Goal: Information Seeking & Learning: Learn about a topic

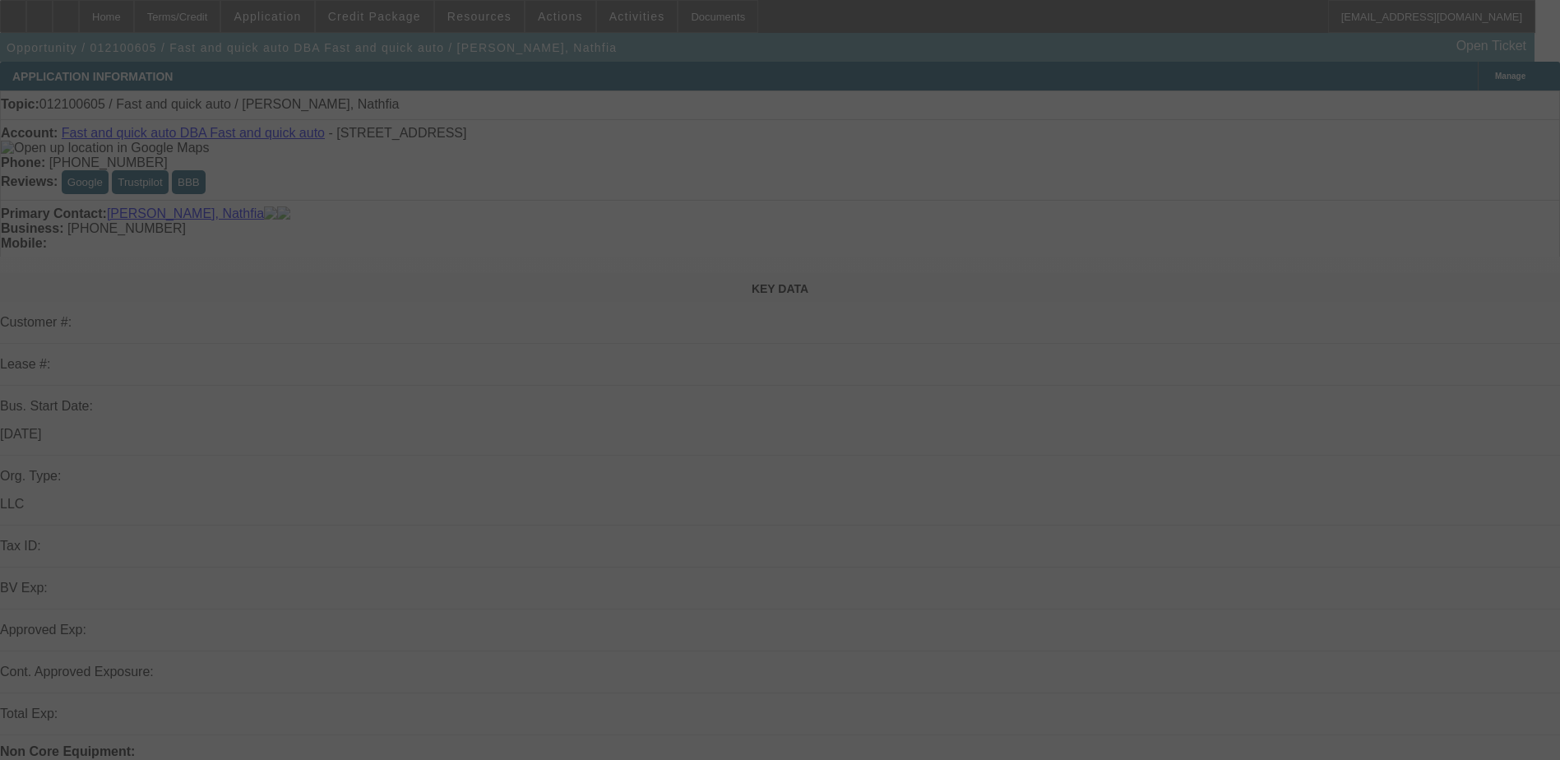
select select "0"
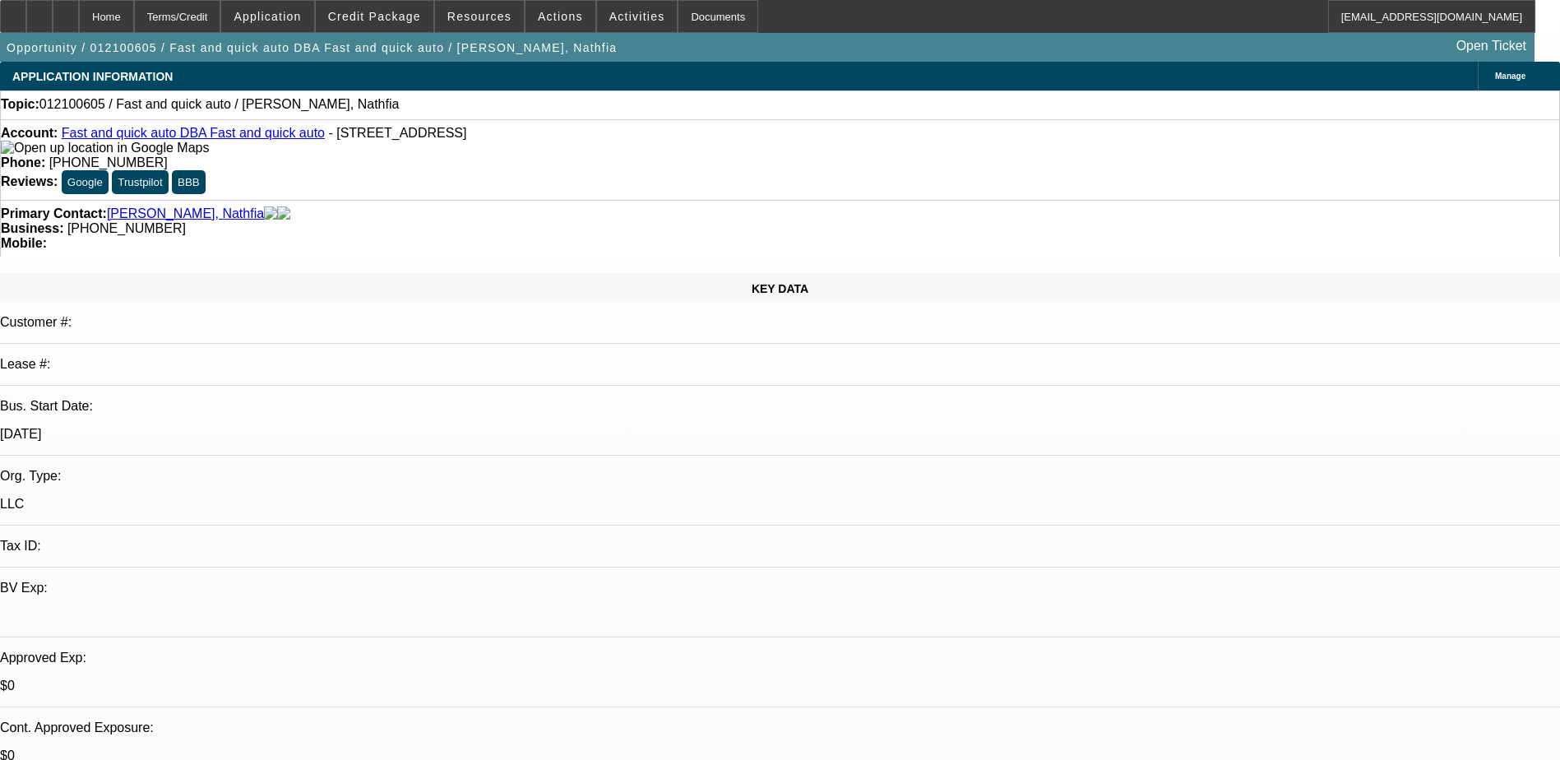
select select "1"
select select "2"
select select
click at [390, 17] on span "Credit Package" at bounding box center [374, 16] width 93 height 13
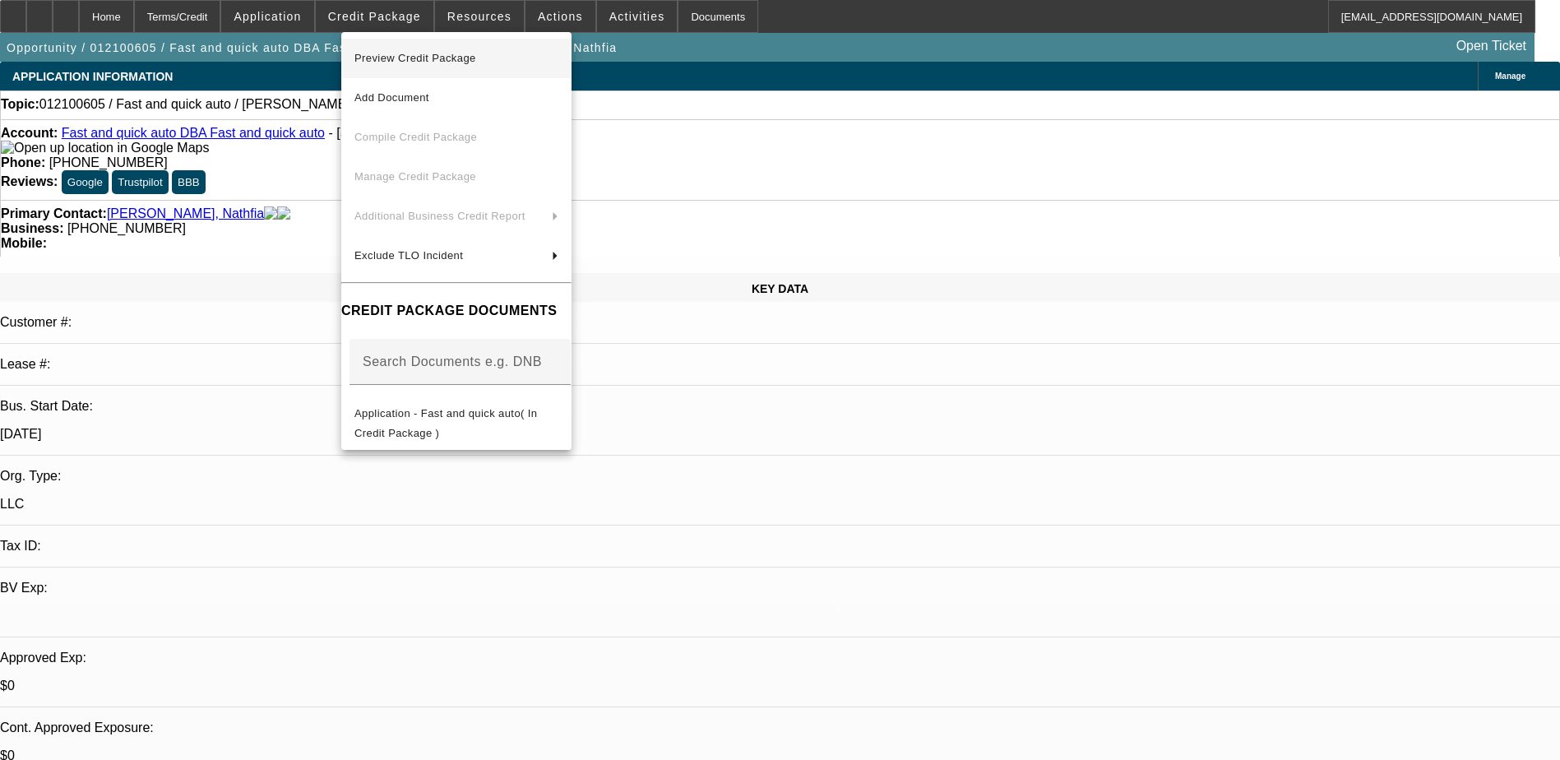
click at [466, 60] on span "Preview Credit Package" at bounding box center [415, 58] width 122 height 12
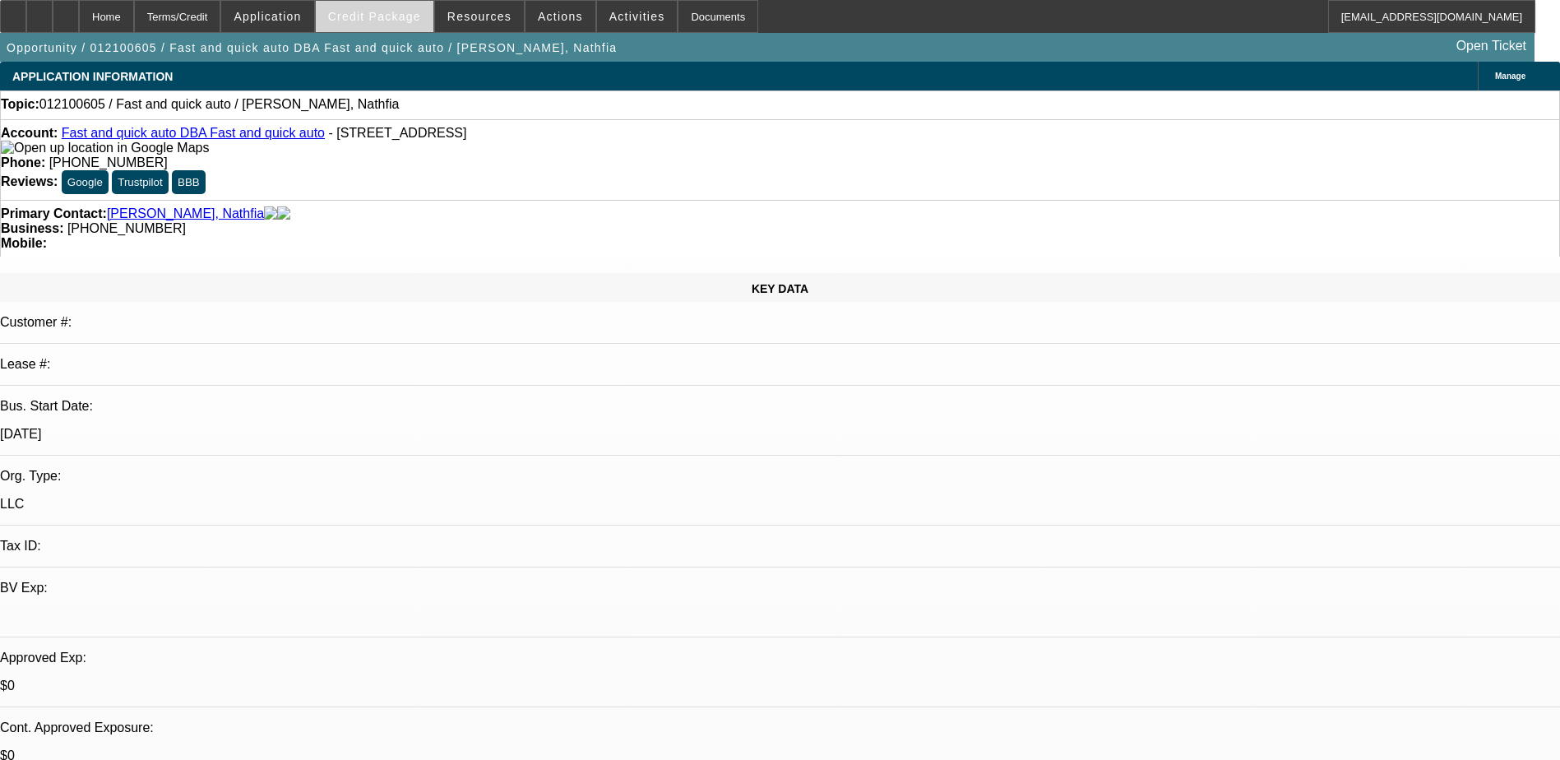
click at [373, 12] on span "Credit Package" at bounding box center [374, 16] width 93 height 13
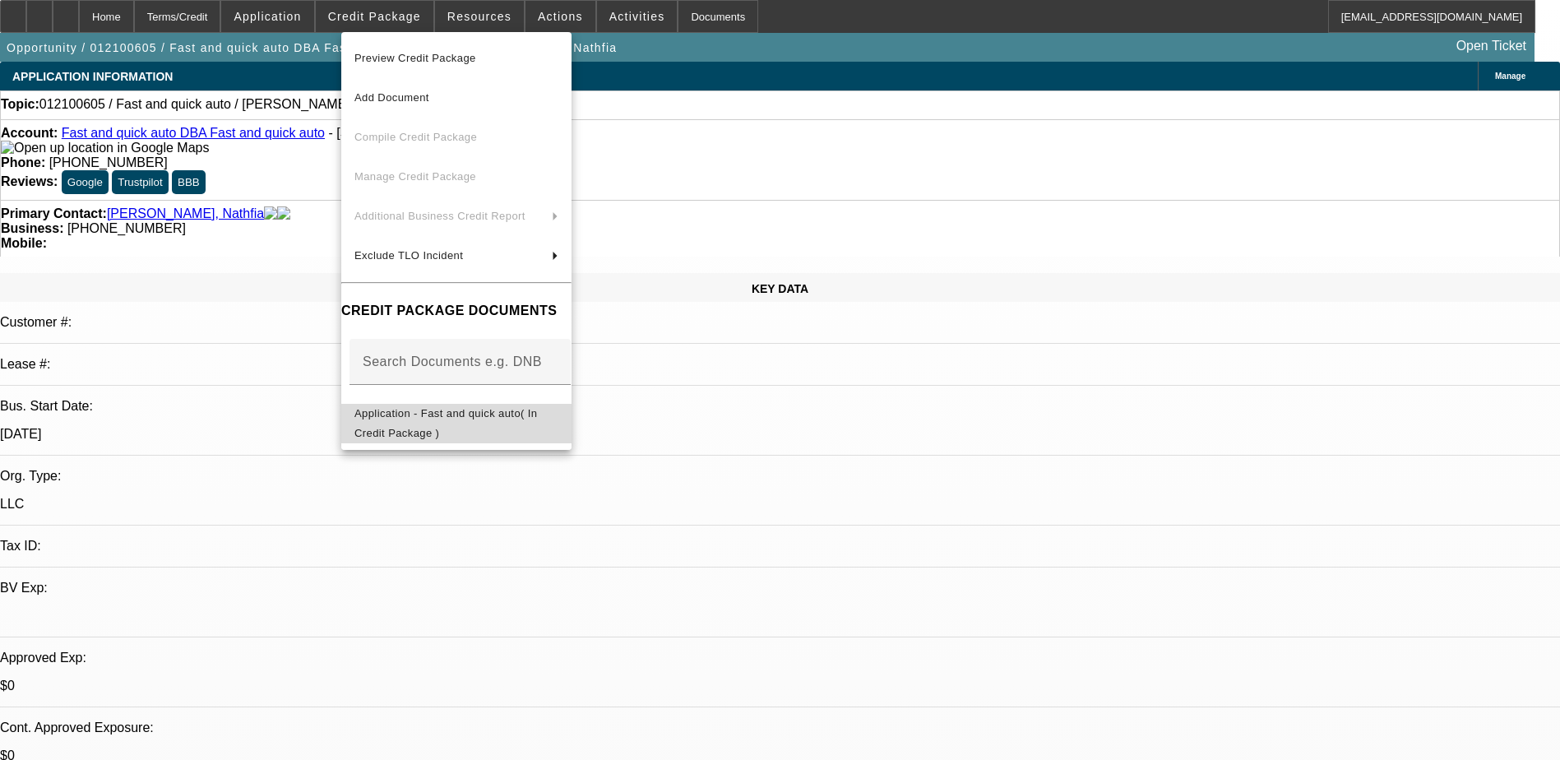
click at [459, 419] on span "Application - Fast and quick auto( In Credit Package )" at bounding box center [445, 423] width 183 height 32
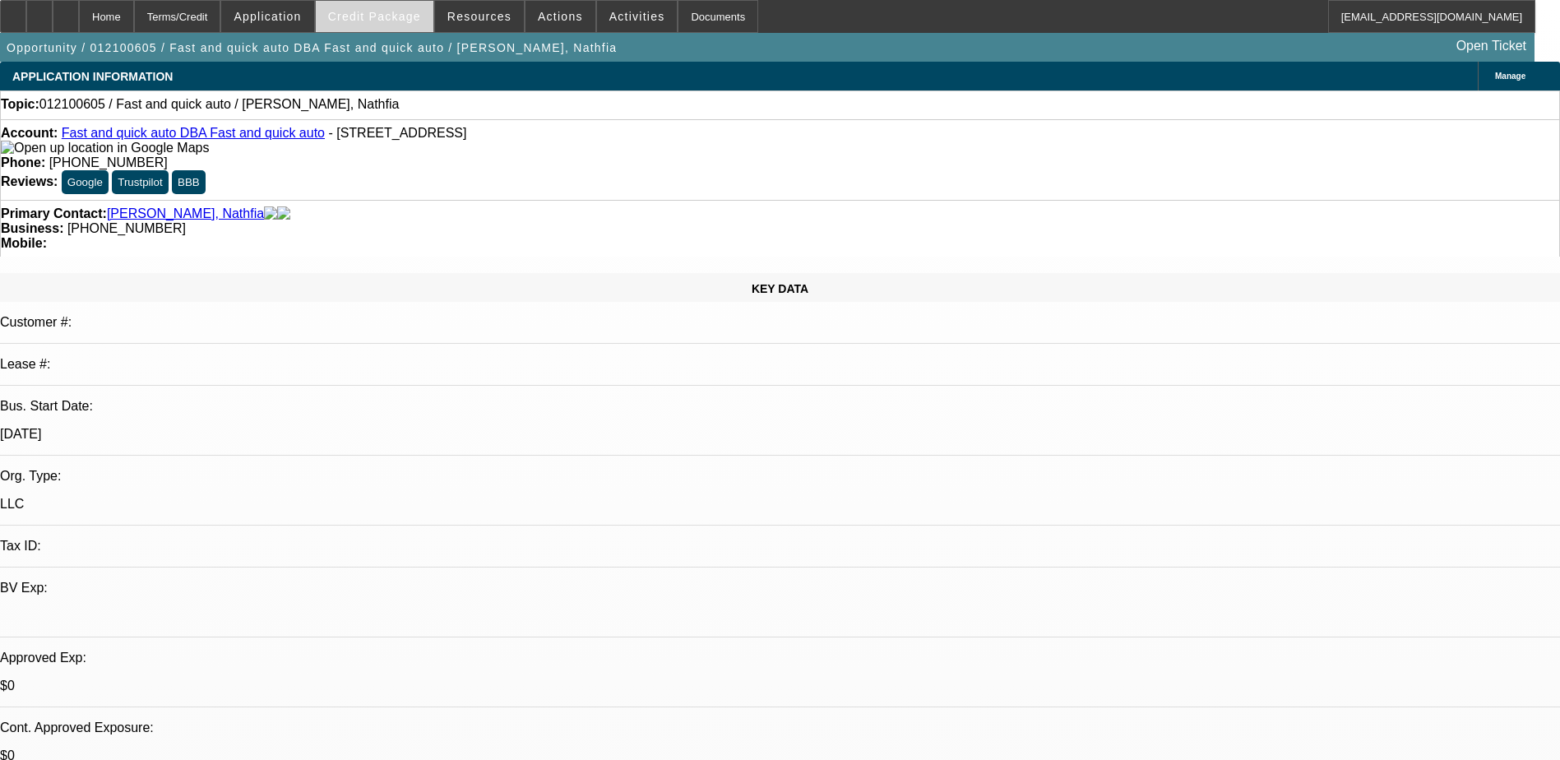
click at [395, 22] on span "Credit Package" at bounding box center [374, 16] width 93 height 13
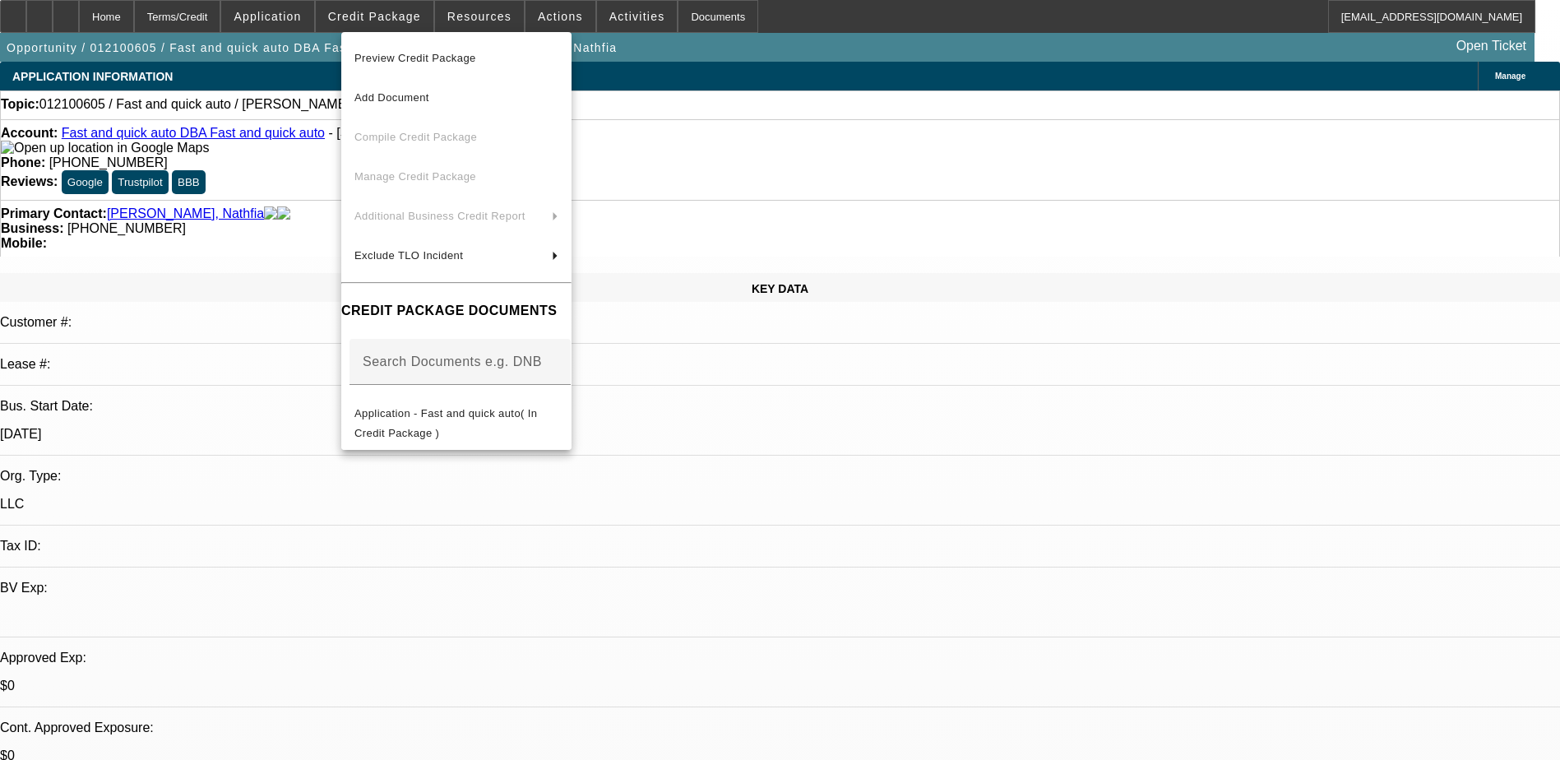
click at [891, 15] on div at bounding box center [780, 380] width 1560 height 760
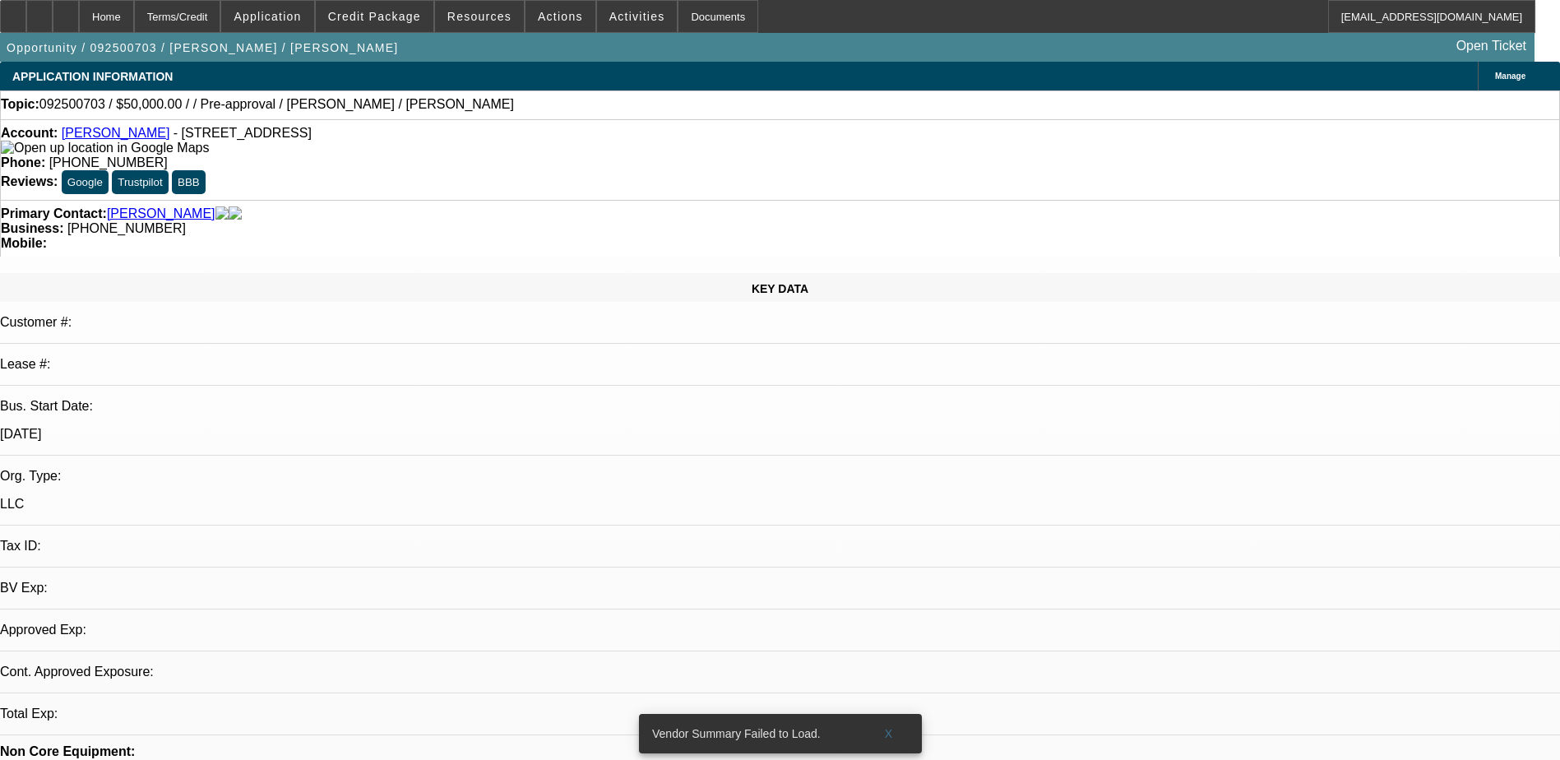
select select "0"
select select "2"
select select "0.1"
select select "1"
select select "2"
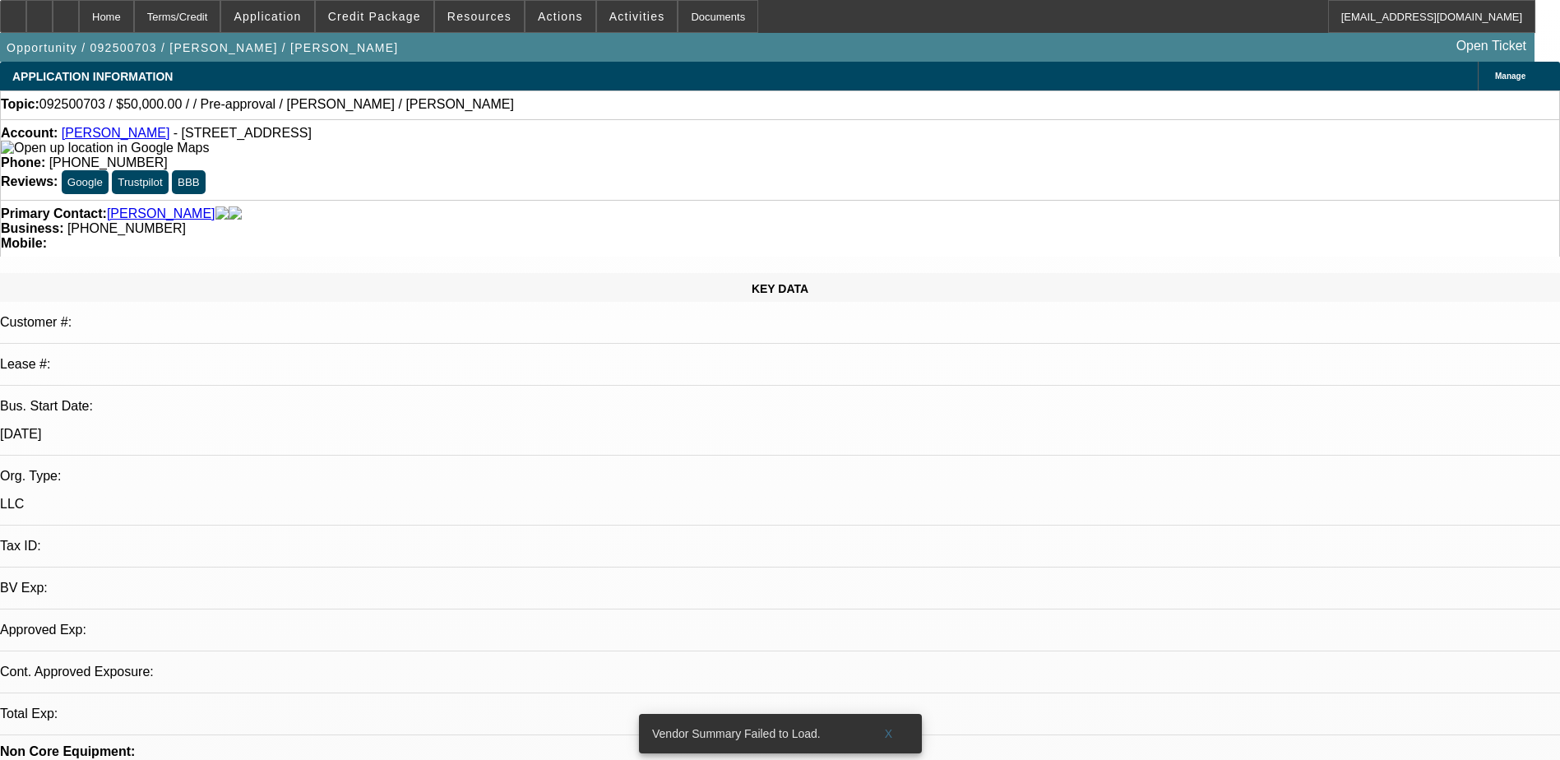
select select "4"
click at [118, 138] on link "[PERSON_NAME]" at bounding box center [116, 133] width 109 height 14
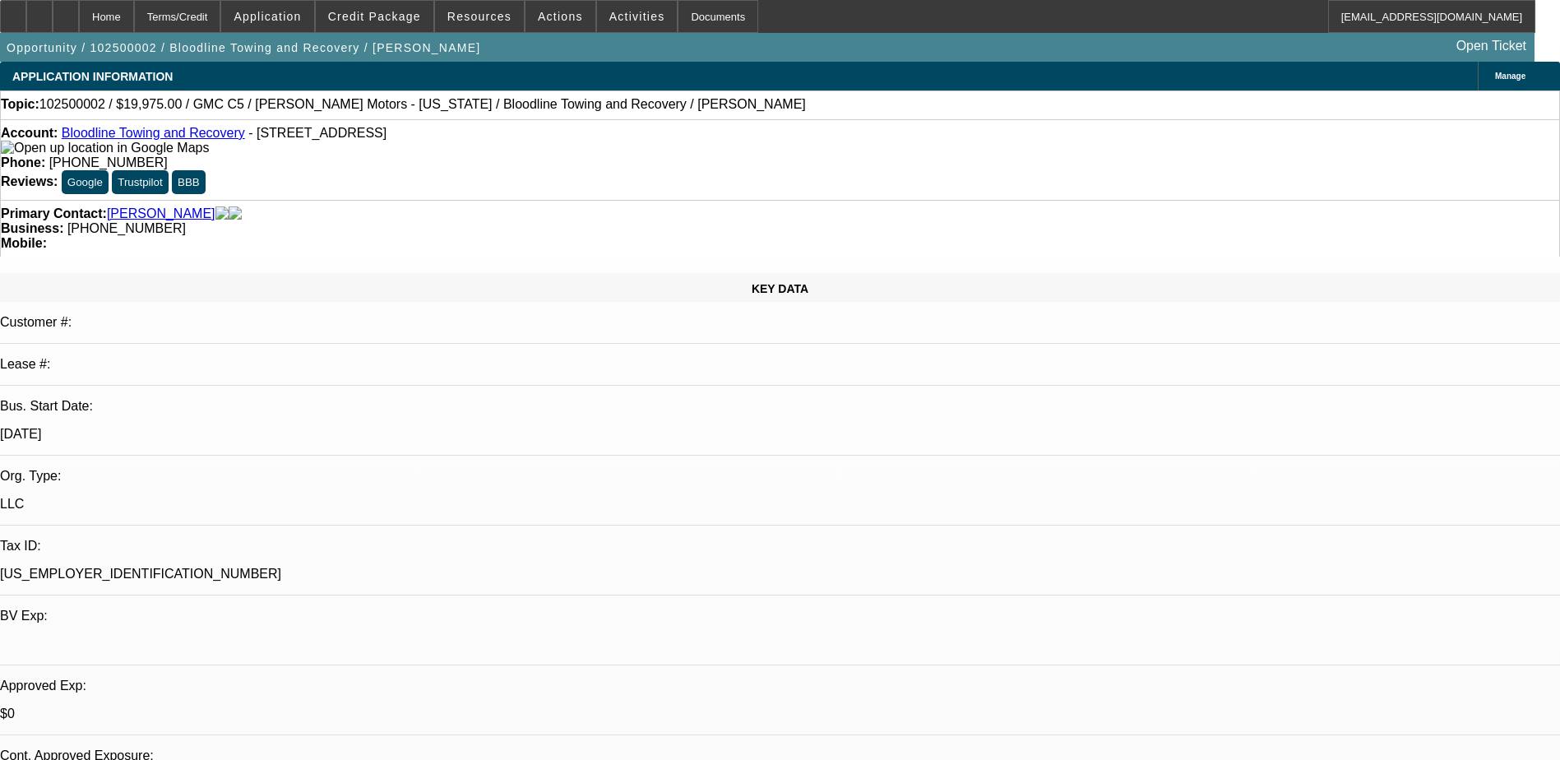
select select "0"
select select "0.15"
select select "2"
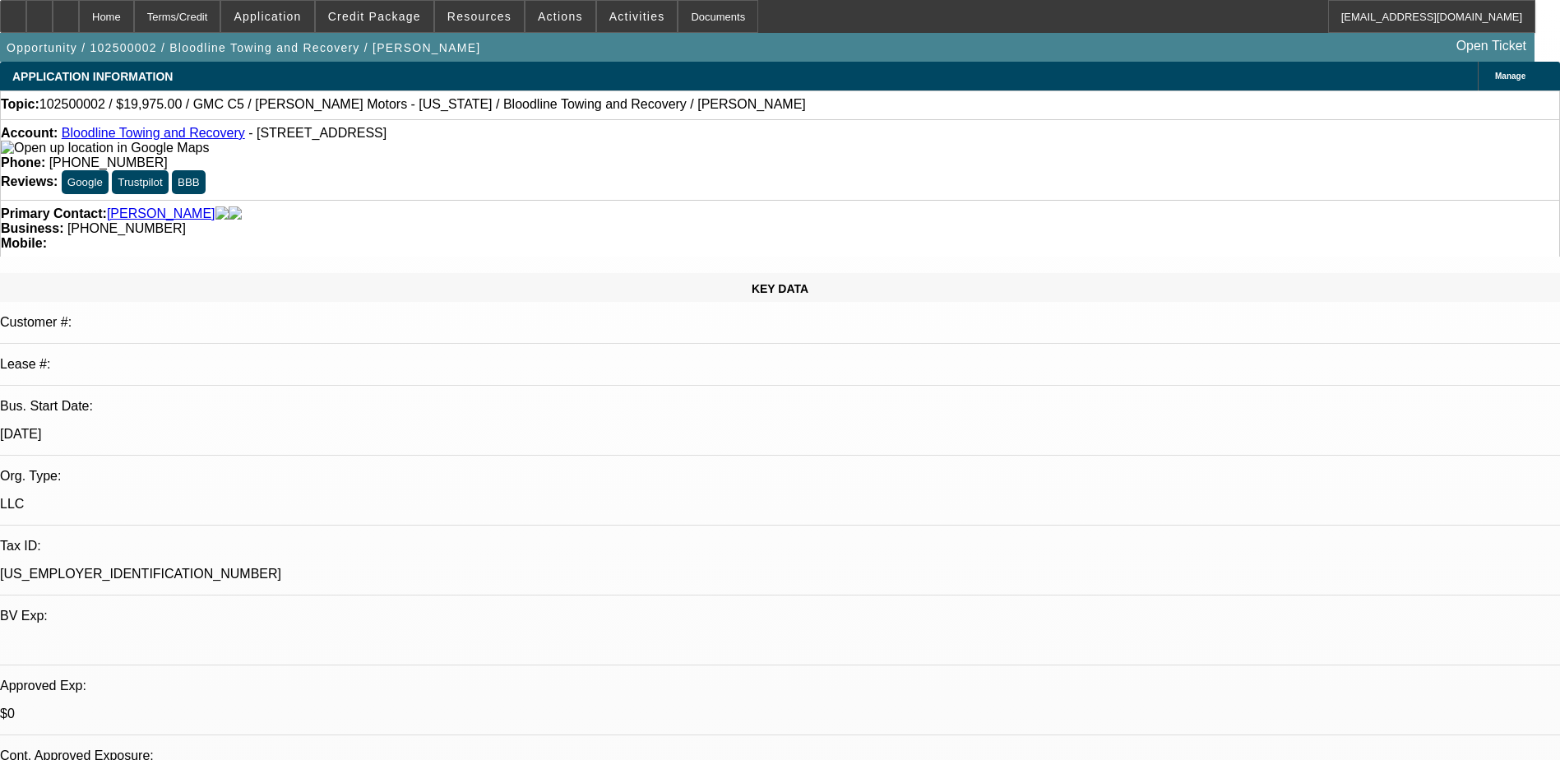
select select "0"
select select "1"
select select "2"
select select "6"
select select "1"
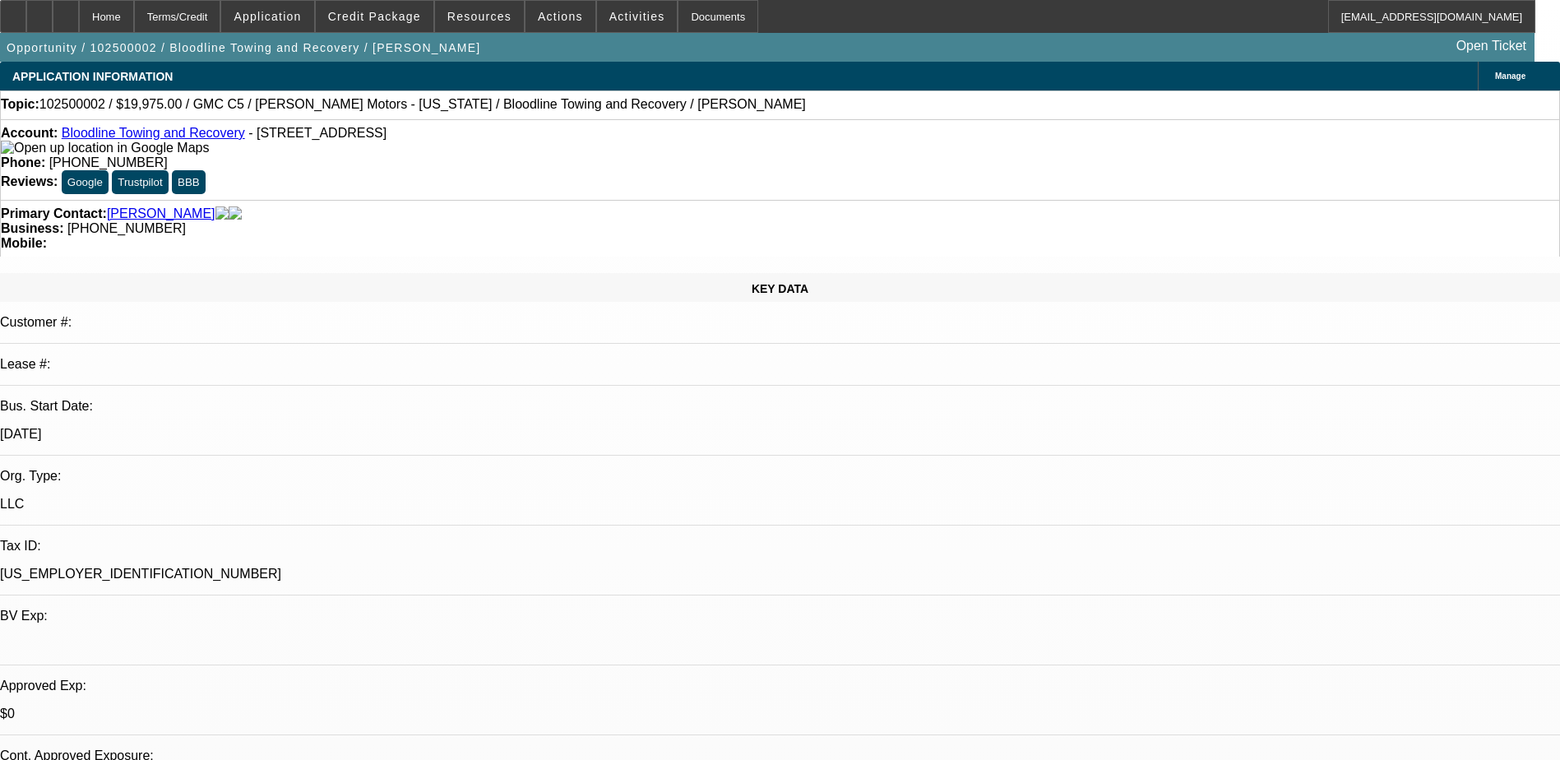
select select "2"
select select "6"
